Goal: Obtain resource: Obtain resource

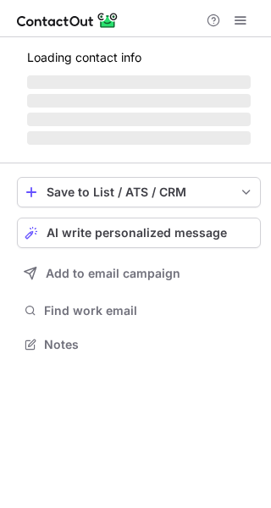
scroll to position [397, 271]
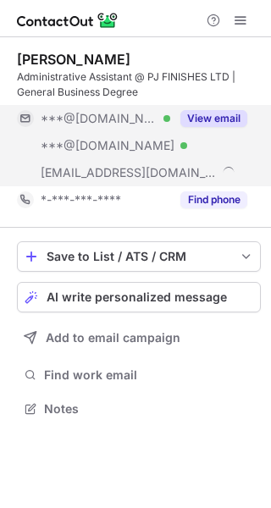
click at [230, 126] on button "View email" at bounding box center [213, 118] width 67 height 17
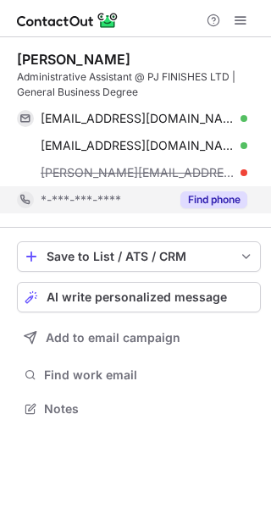
click at [230, 199] on button "Find phone" at bounding box center [213, 199] width 67 height 17
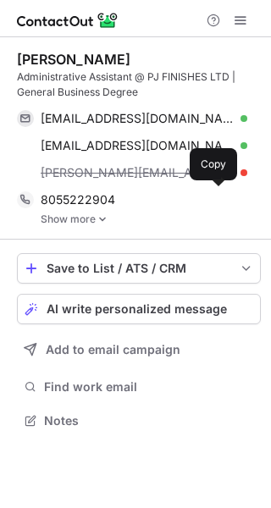
scroll to position [408, 271]
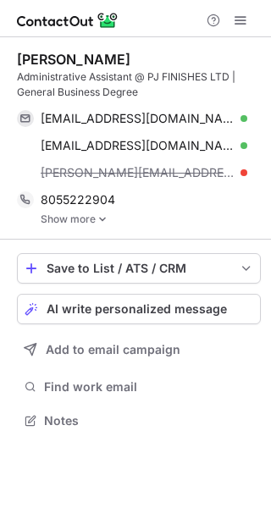
click at [95, 215] on link "Show more" at bounding box center [151, 219] width 220 height 12
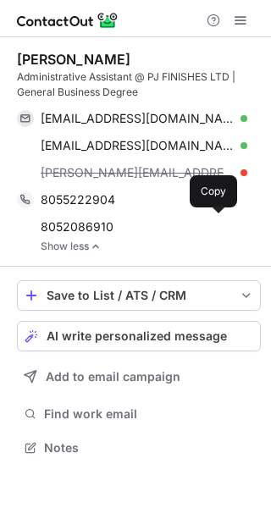
scroll to position [435, 271]
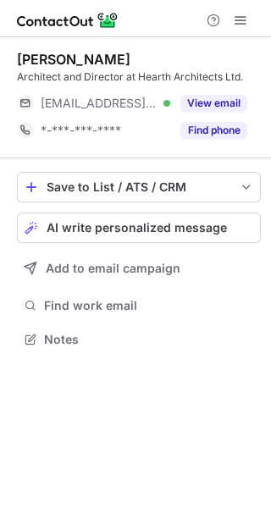
scroll to position [328, 271]
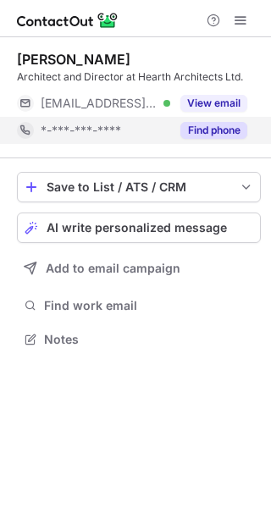
click at [221, 131] on button "Find phone" at bounding box center [213, 130] width 67 height 17
